Goal: Task Accomplishment & Management: Manage account settings

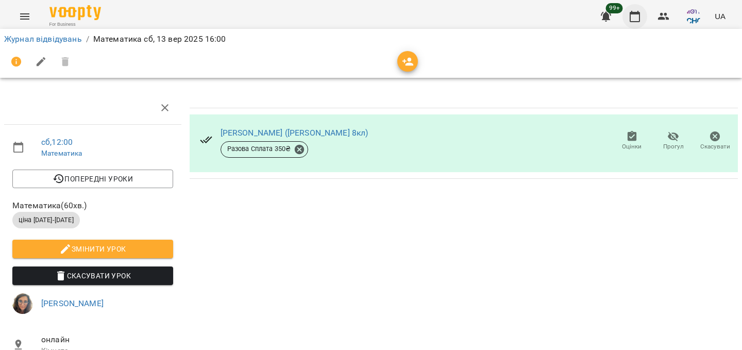
click at [638, 10] on icon "button" at bounding box center [634, 16] width 12 height 12
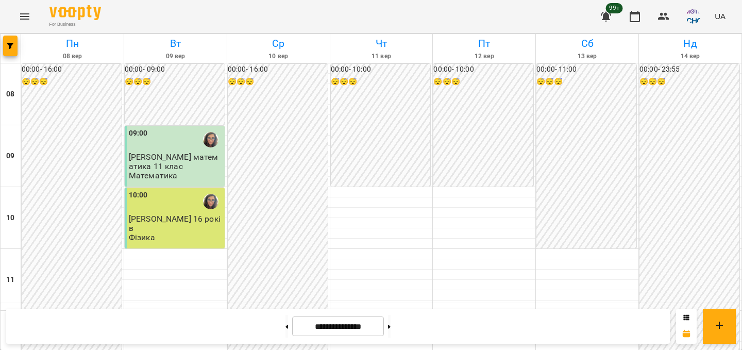
scroll to position [487, 0]
click at [390, 327] on button at bounding box center [389, 326] width 3 height 23
type input "**********"
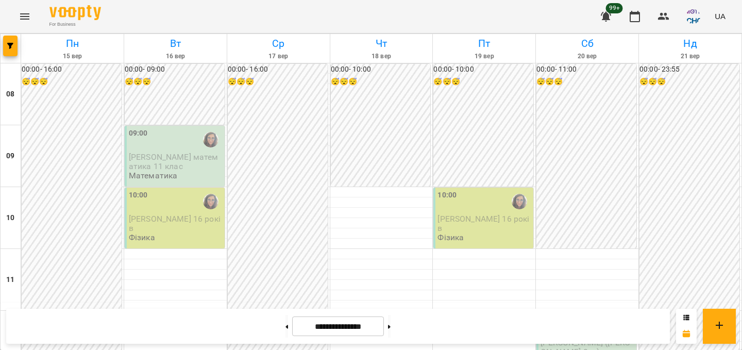
scroll to position [251, 0]
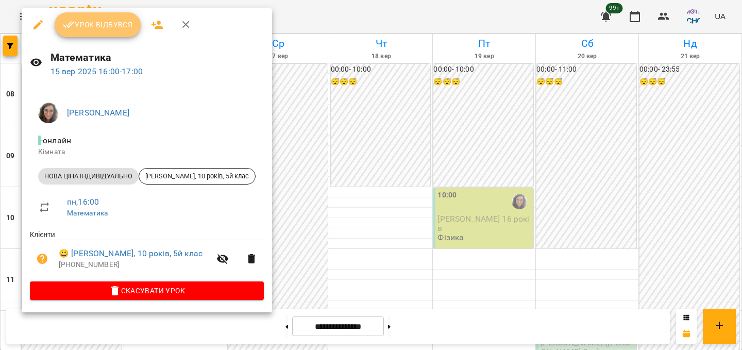
click at [119, 26] on span "Урок відбувся" at bounding box center [98, 25] width 70 height 12
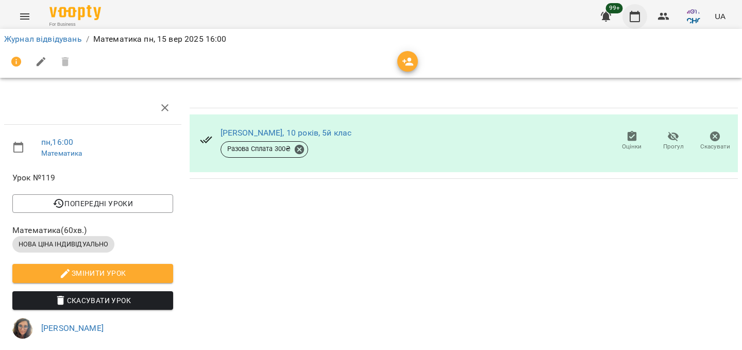
click at [643, 17] on button "button" at bounding box center [634, 16] width 25 height 25
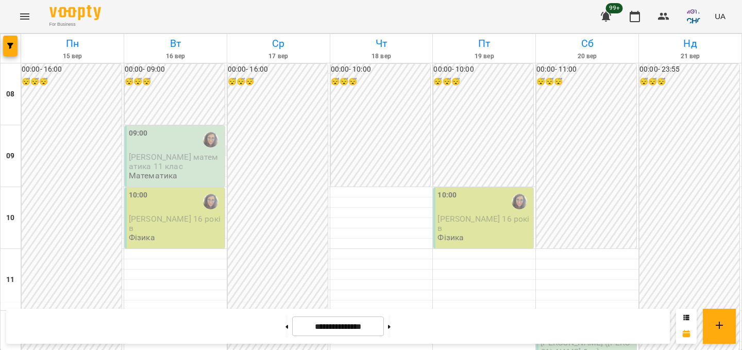
scroll to position [473, 0]
